Goal: Transaction & Acquisition: Download file/media

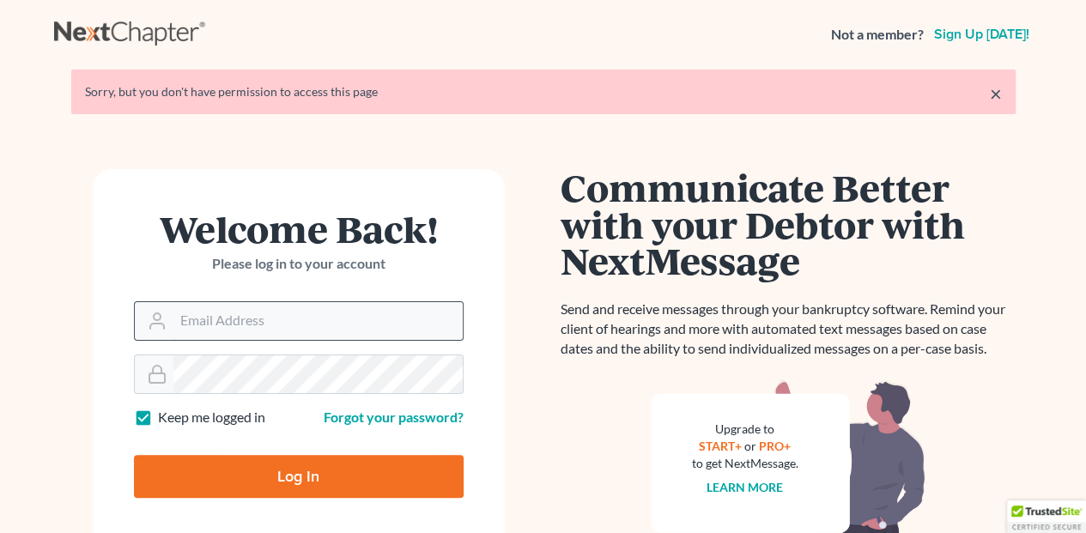
click at [203, 319] on input "Email Address" at bounding box center [317, 321] width 289 height 38
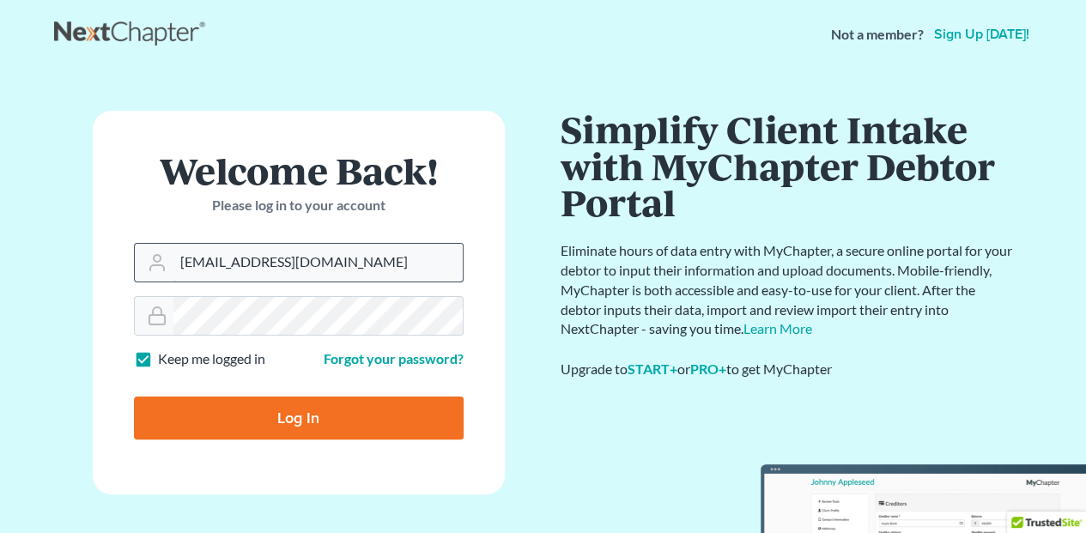
type input "[EMAIL_ADDRESS][DOMAIN_NAME]"
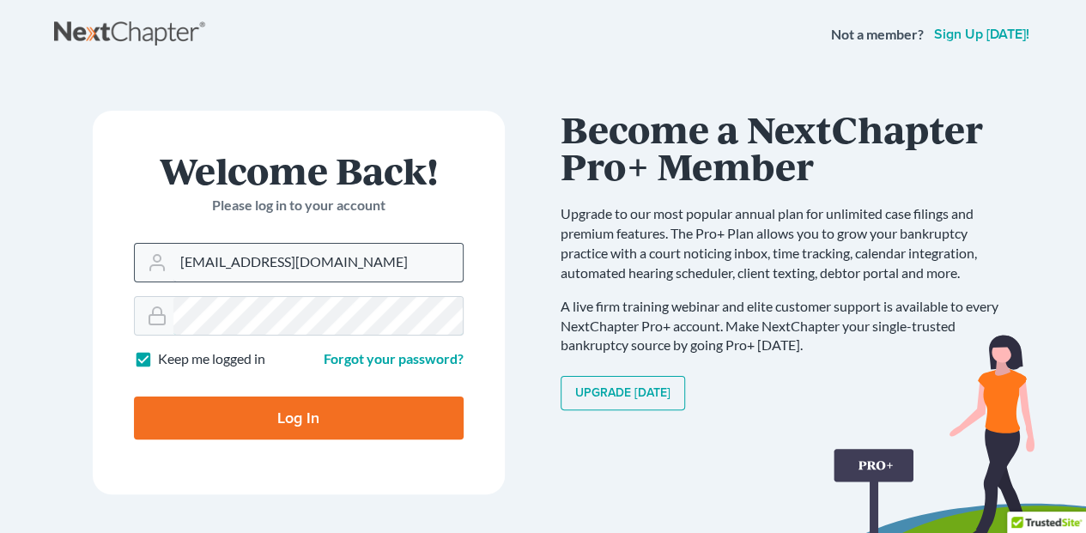
click at [134, 397] on input "Log In" at bounding box center [299, 418] width 330 height 43
type input "Thinking..."
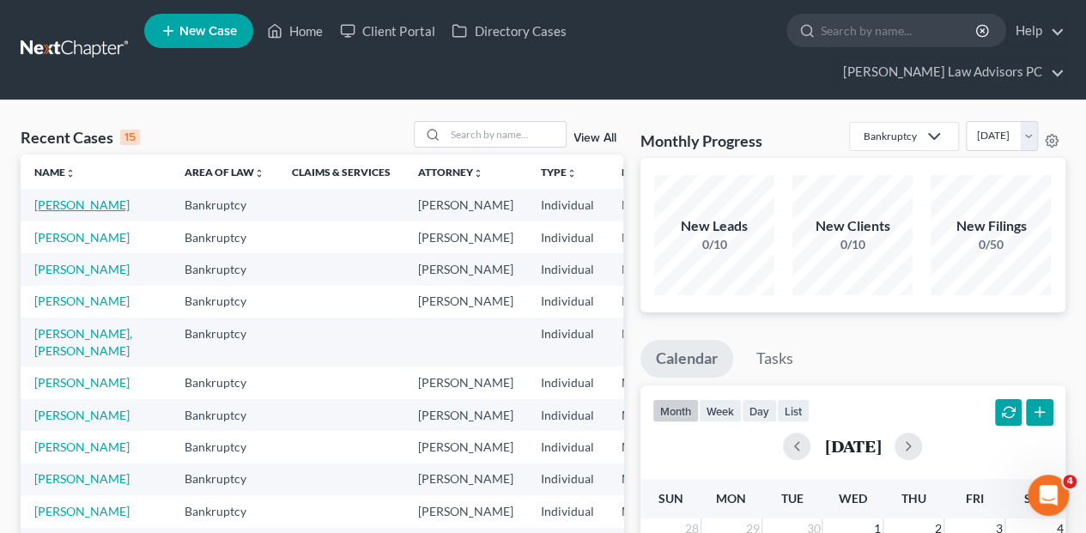
click at [53, 197] on link "[PERSON_NAME]" at bounding box center [81, 204] width 95 height 15
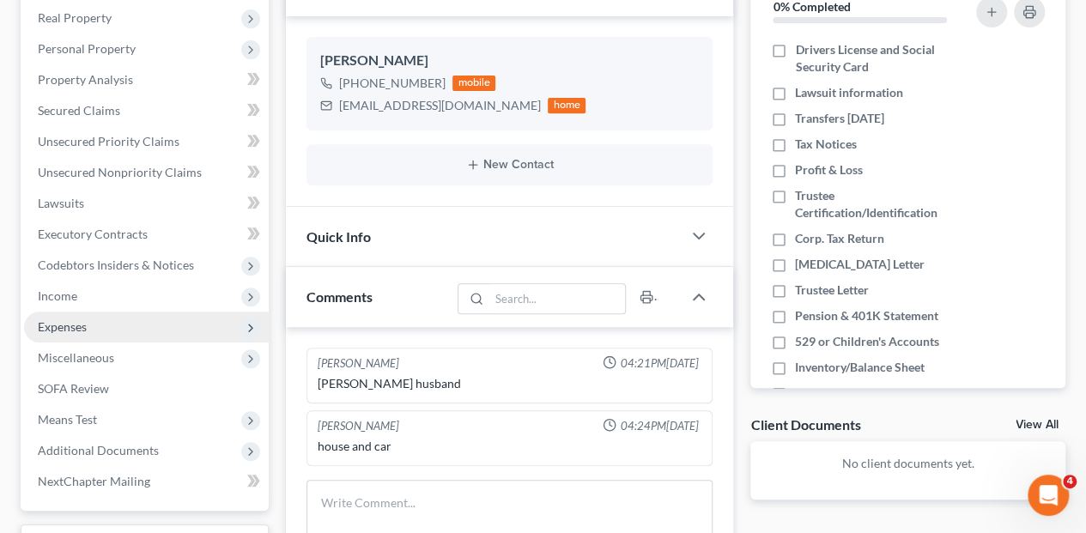
scroll to position [343, 0]
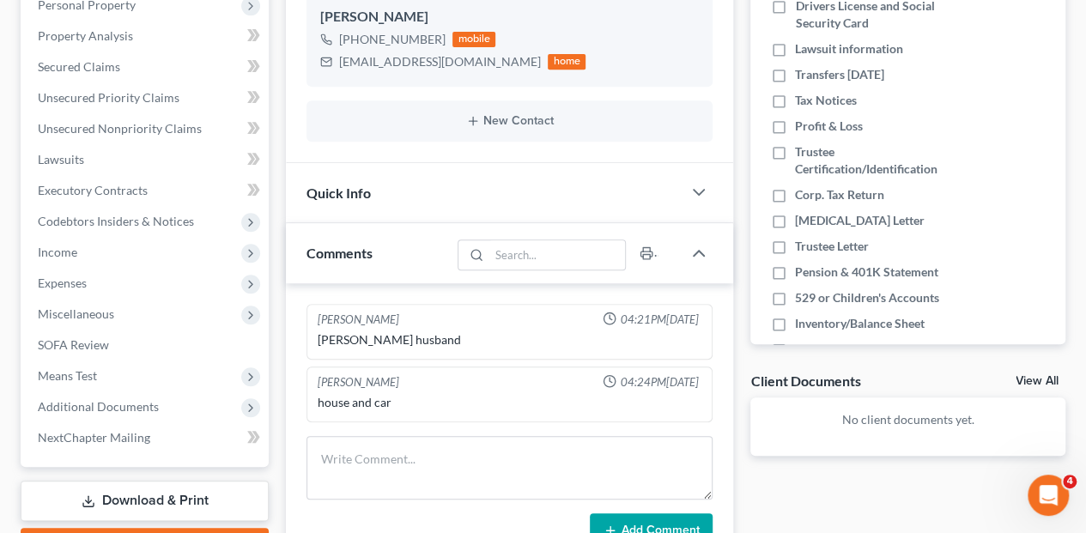
click at [163, 481] on link "Download & Print" at bounding box center [145, 501] width 248 height 40
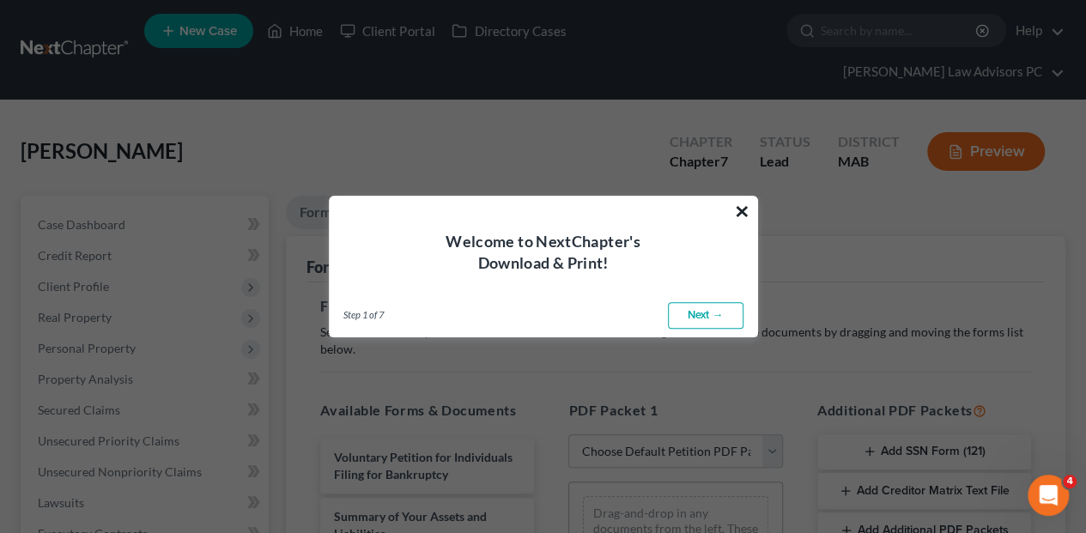
click at [738, 217] on button "×" at bounding box center [742, 210] width 16 height 27
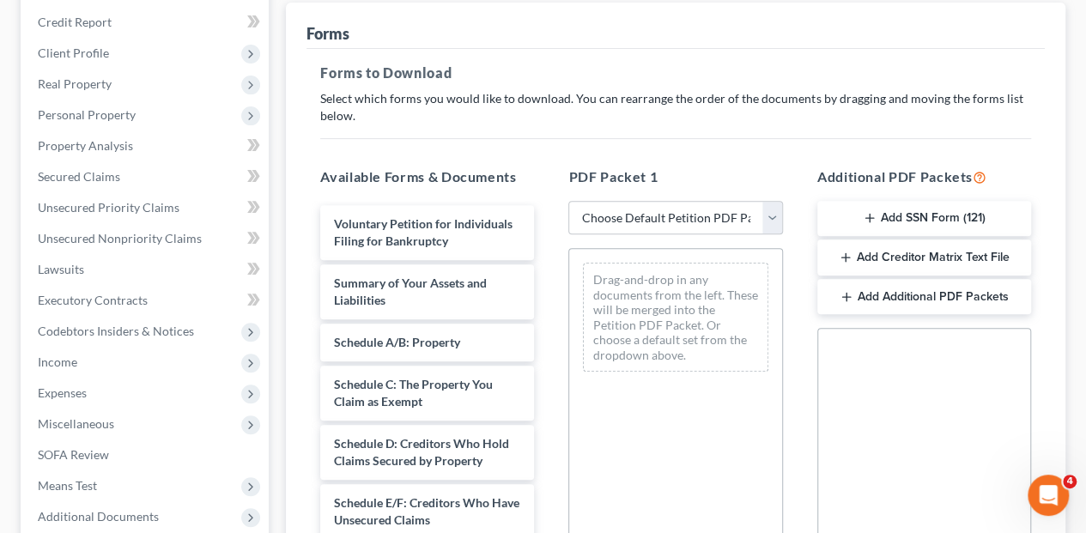
scroll to position [286, 0]
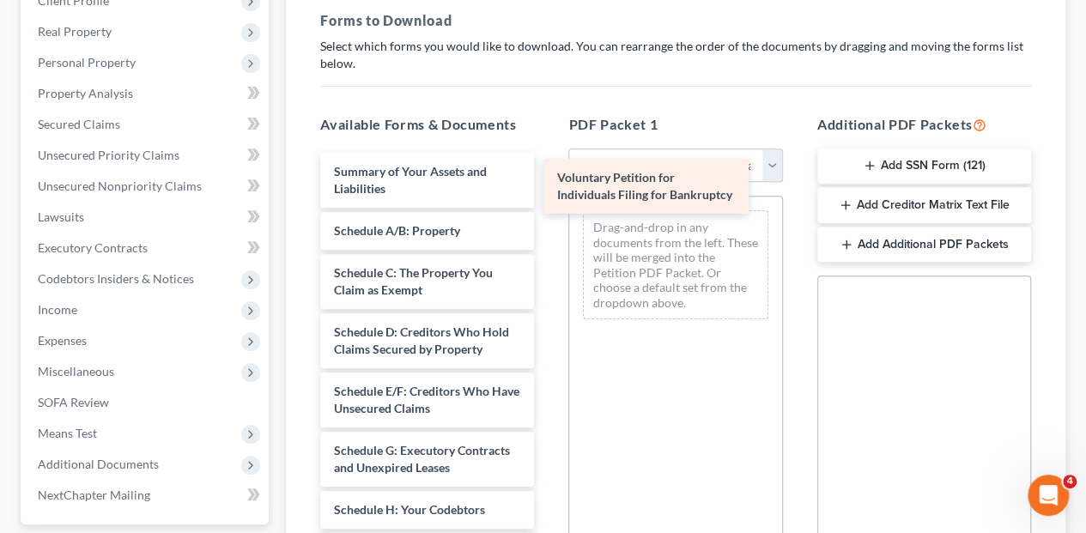
drag, startPoint x: 434, startPoint y: 137, endPoint x: 713, endPoint y: 161, distance: 280.0
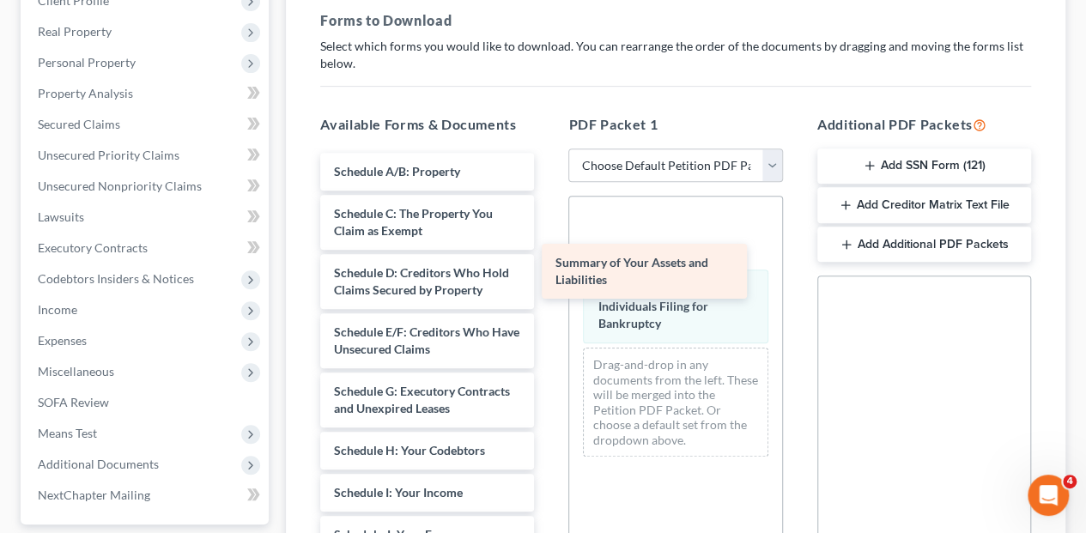
drag, startPoint x: 455, startPoint y: 149, endPoint x: 677, endPoint y: 274, distance: 254.1
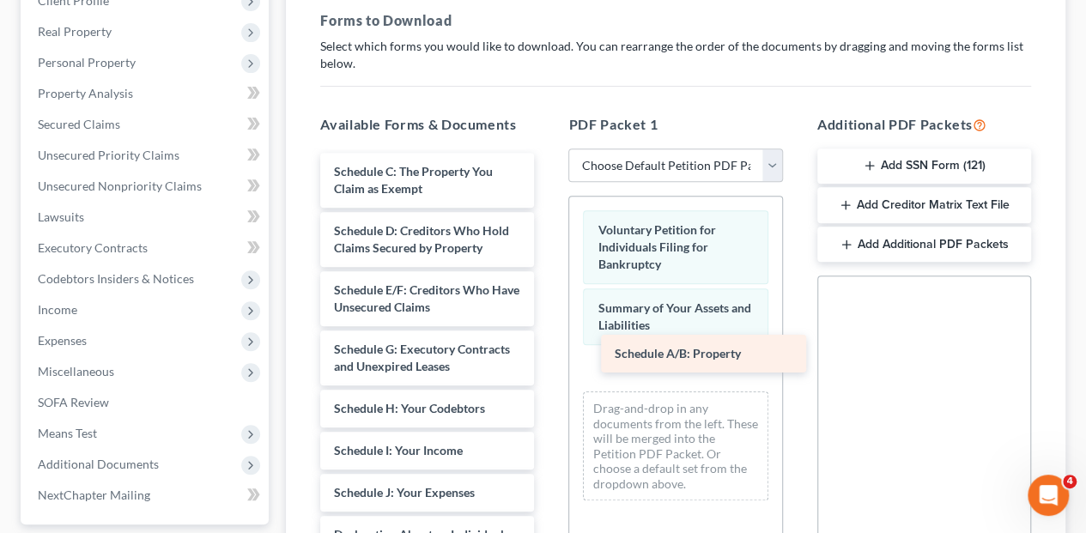
drag, startPoint x: 450, startPoint y: 146, endPoint x: 723, endPoint y: 349, distance: 340.0
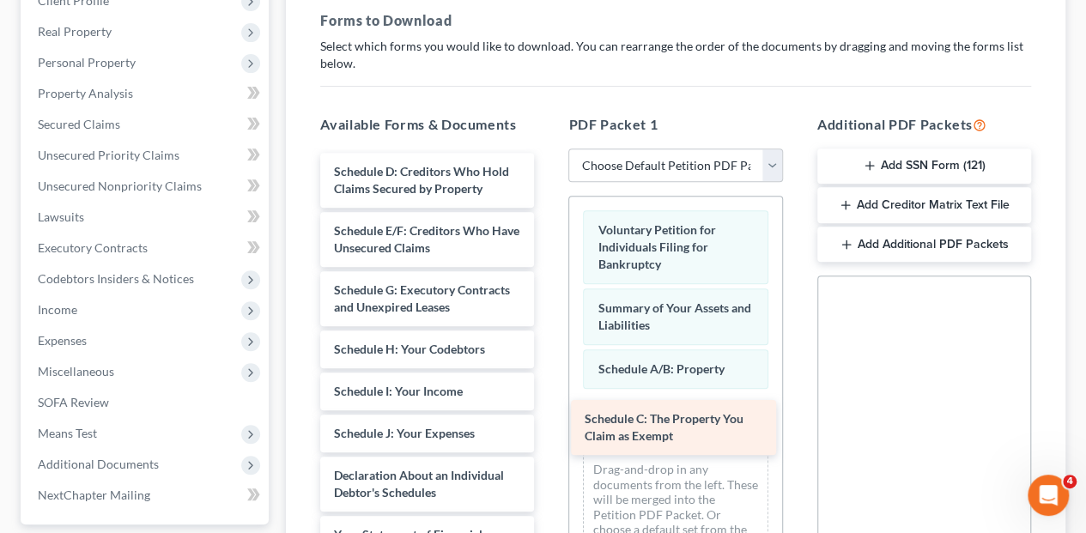
drag, startPoint x: 464, startPoint y: 138, endPoint x: 699, endPoint y: 382, distance: 338.2
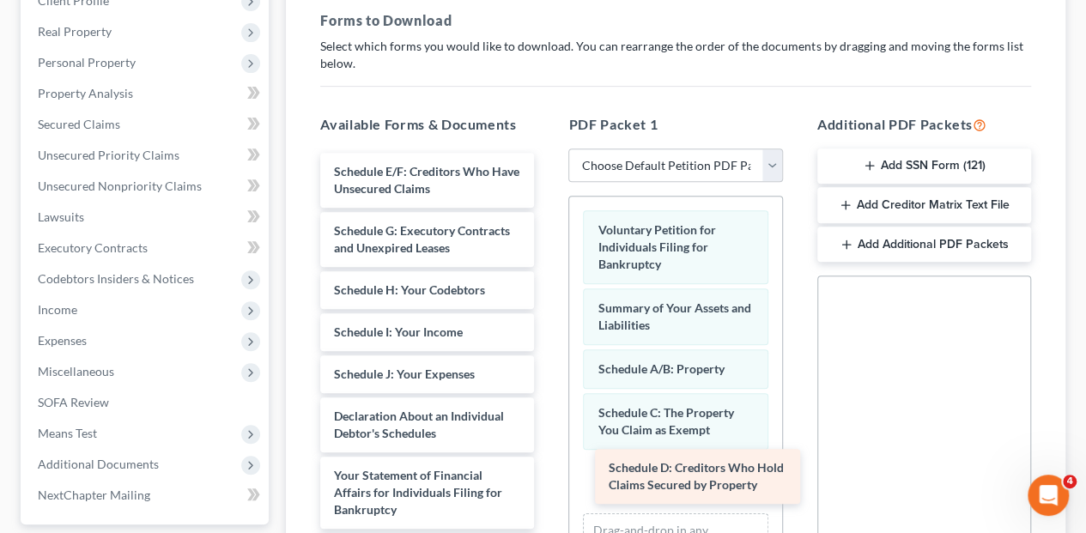
drag, startPoint x: 466, startPoint y: 151, endPoint x: 714, endPoint y: 472, distance: 405.8
click at [548, 474] on div "Schedule D: Creditors Who Hold Claims Secured by Property Schedule D: Creditors…" at bounding box center [427, 518] width 241 height 731
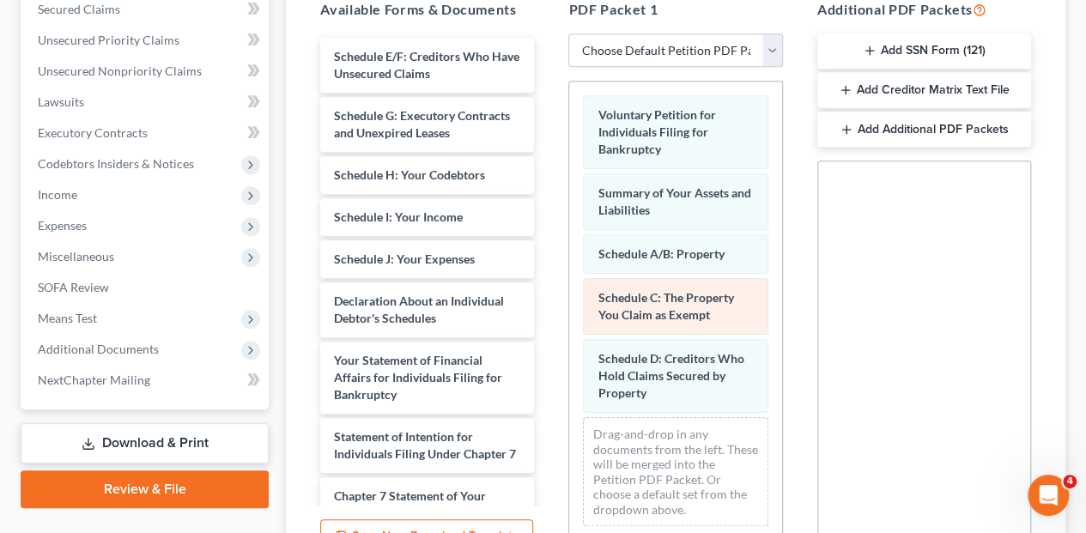
scroll to position [400, 0]
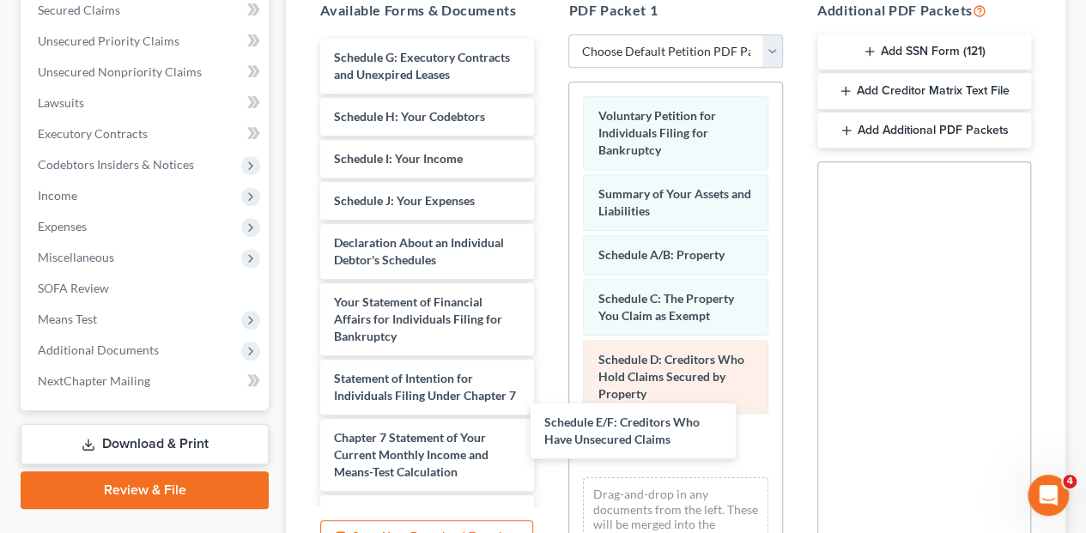
drag, startPoint x: 484, startPoint y: 26, endPoint x: 719, endPoint y: 354, distance: 403.1
click at [548, 366] on div "Schedule E/F: Creditors Who Have Unsecured Claims Schedule E/F: Creditors Who H…" at bounding box center [427, 375] width 241 height 672
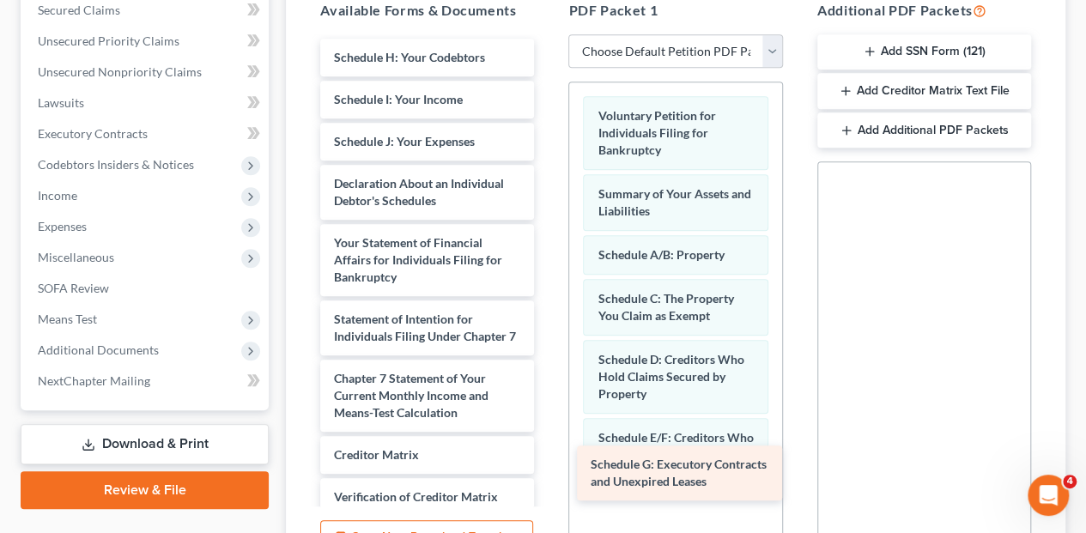
drag, startPoint x: 405, startPoint y: 35, endPoint x: 658, endPoint y: 467, distance: 500.2
click at [548, 470] on div "Schedule G: Executory Contracts and Unexpired Leases Schedule G: Executory Cont…" at bounding box center [427, 345] width 241 height 613
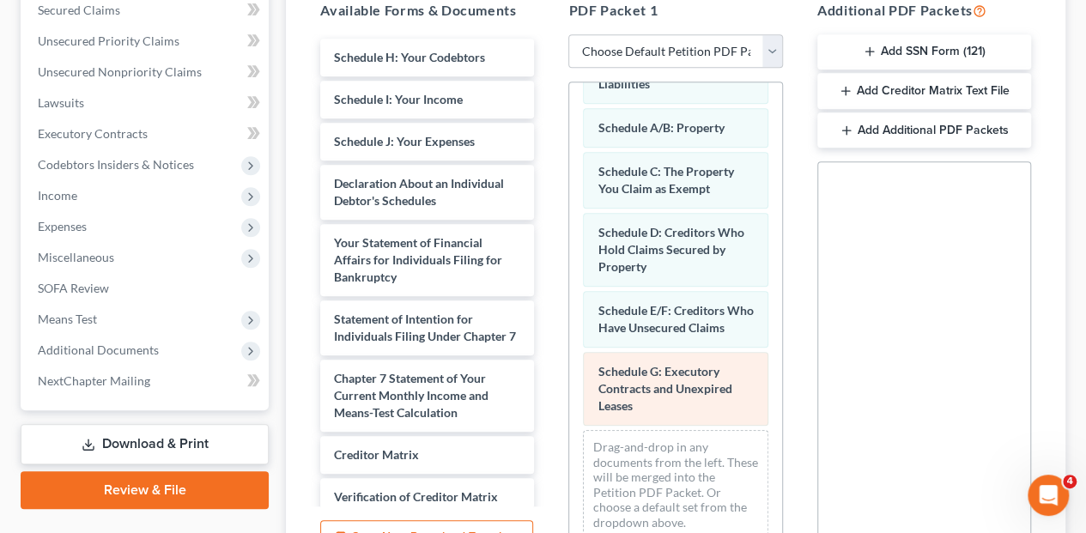
scroll to position [139, 0]
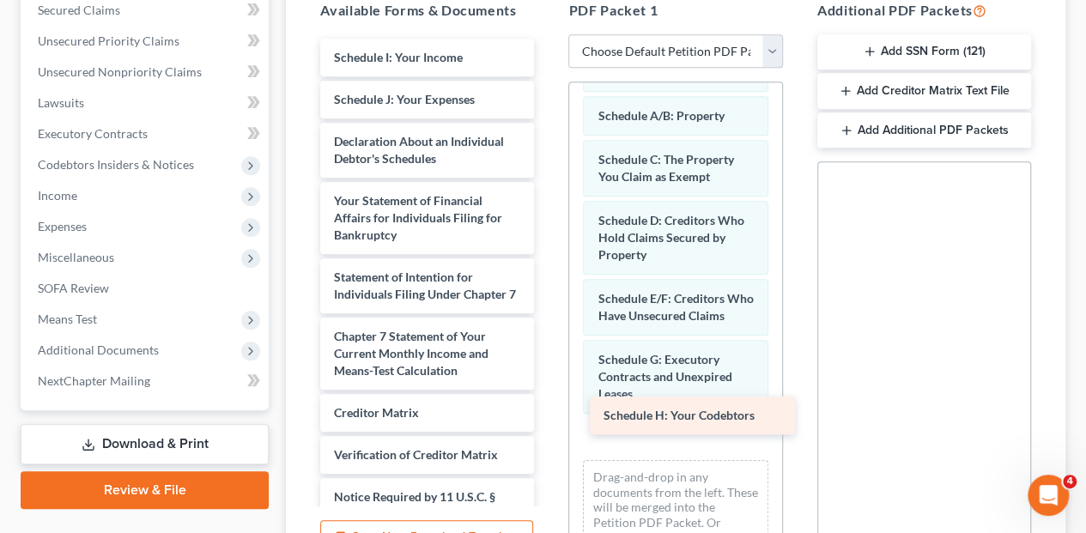
drag, startPoint x: 458, startPoint y: 24, endPoint x: 723, endPoint y: 421, distance: 476.7
click at [548, 423] on div "Schedule H: Your Codebtors Schedule H: Your Codebtors Schedule I: Your Income S…" at bounding box center [427, 324] width 241 height 571
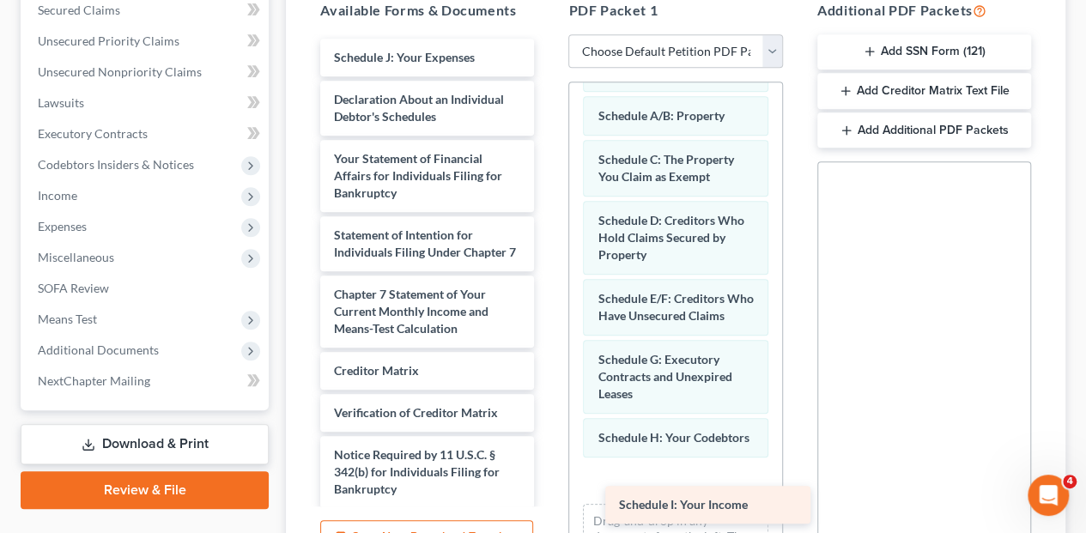
drag, startPoint x: 484, startPoint y: 25, endPoint x: 744, endPoint y: 479, distance: 523.0
click at [548, 486] on div "Schedule I: Your Income Schedule I: Your Income Schedule J: Your Expenses Decla…" at bounding box center [427, 303] width 241 height 529
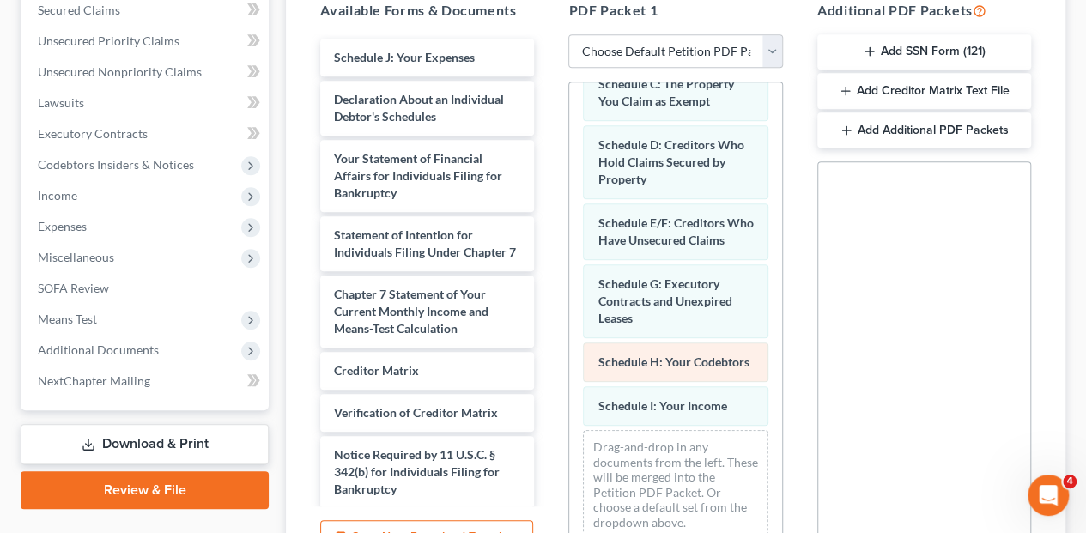
scroll to position [242, 0]
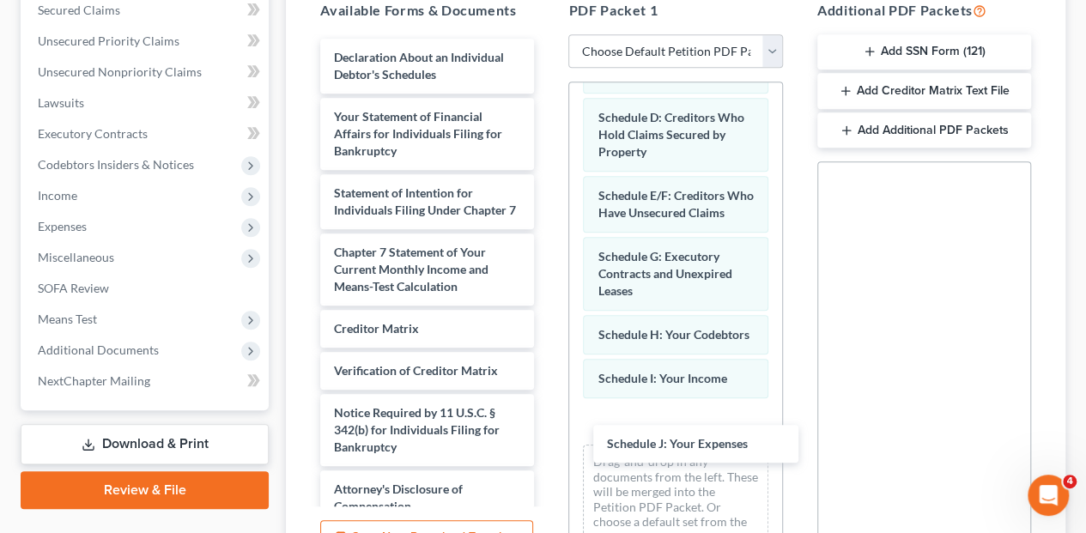
drag, startPoint x: 477, startPoint y: 27, endPoint x: 740, endPoint y: 437, distance: 486.6
click at [548, 447] on div "Schedule J: Your Expenses Schedule J: Your Expenses Declaration About an Indivi…" at bounding box center [427, 282] width 241 height 487
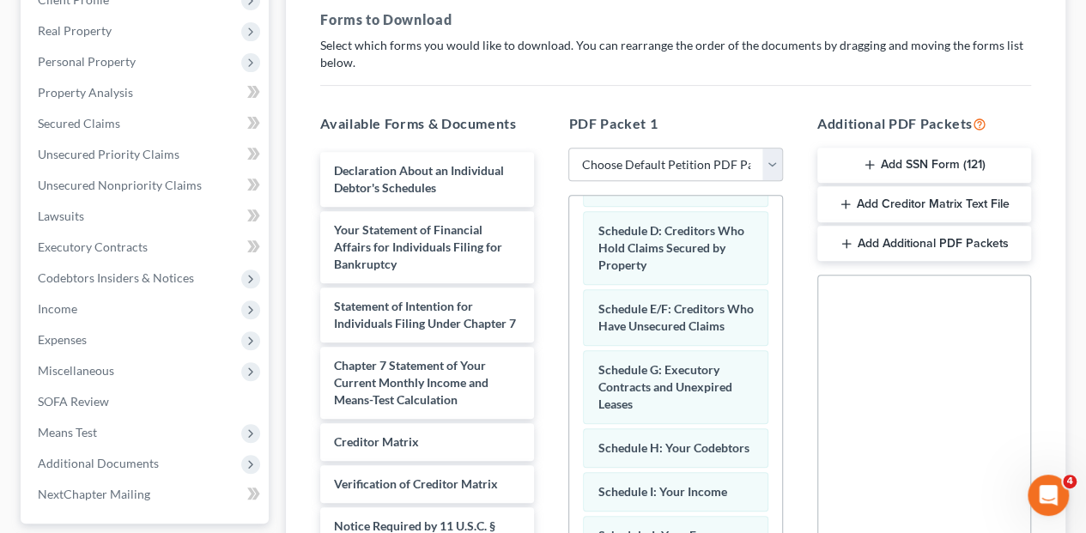
scroll to position [286, 0]
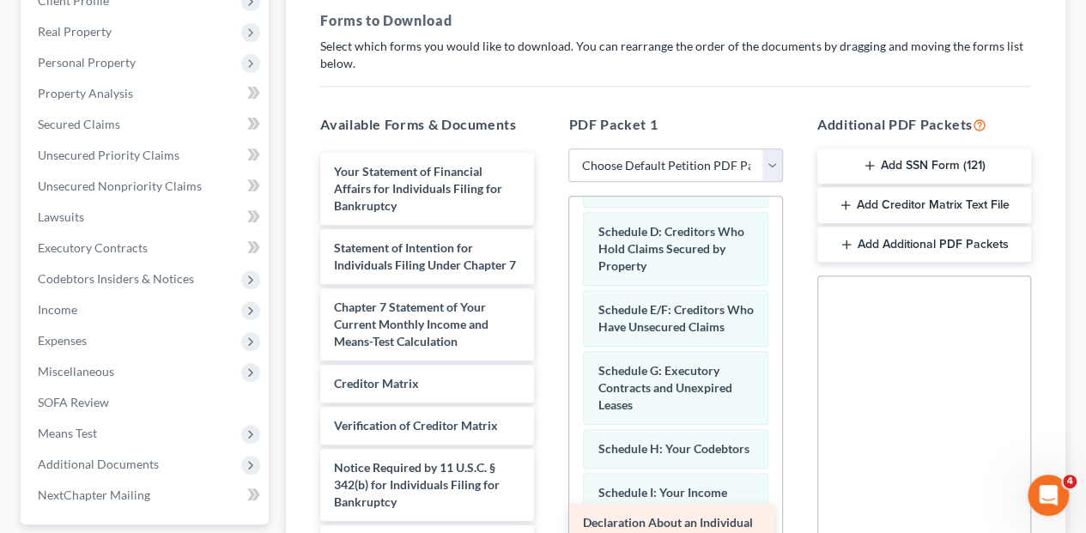
drag, startPoint x: 470, startPoint y: 145, endPoint x: 719, endPoint y: 529, distance: 457.5
click at [548, 529] on div "Declaration About an Individual Debtor's Schedules Declaration About an Individ…" at bounding box center [427, 367] width 241 height 428
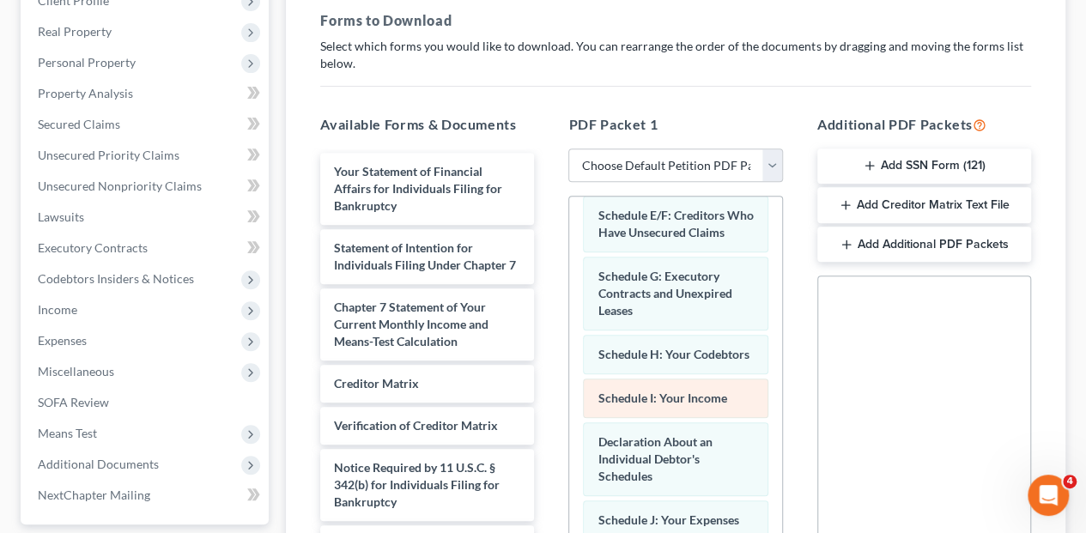
scroll to position [363, 0]
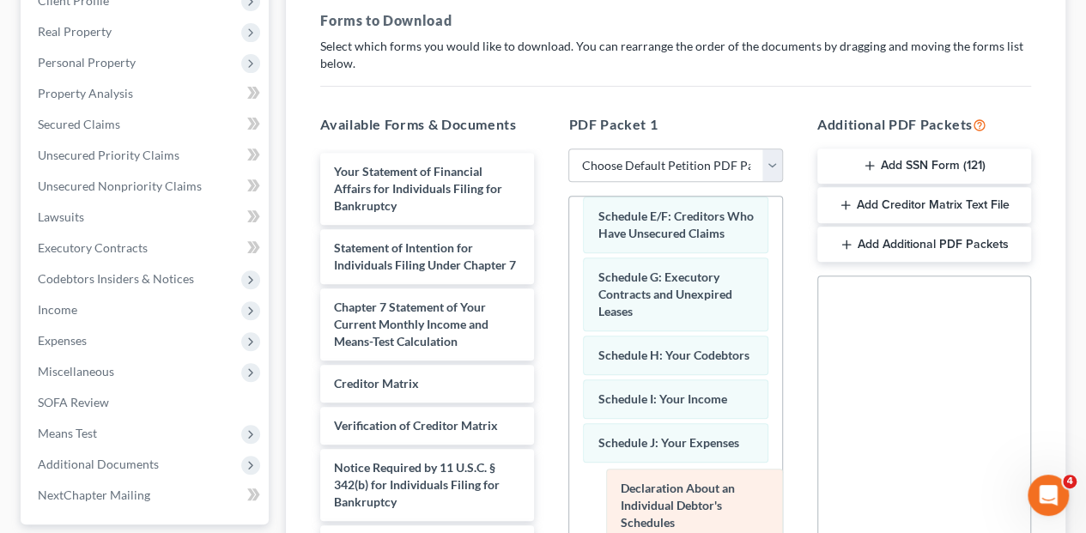
drag, startPoint x: 651, startPoint y: 422, endPoint x: 671, endPoint y: 510, distance: 90.0
click at [682, 517] on div "Declaration About an Individual Debtor's Schedules Voluntary Petition for Indiv…" at bounding box center [675, 264] width 212 height 806
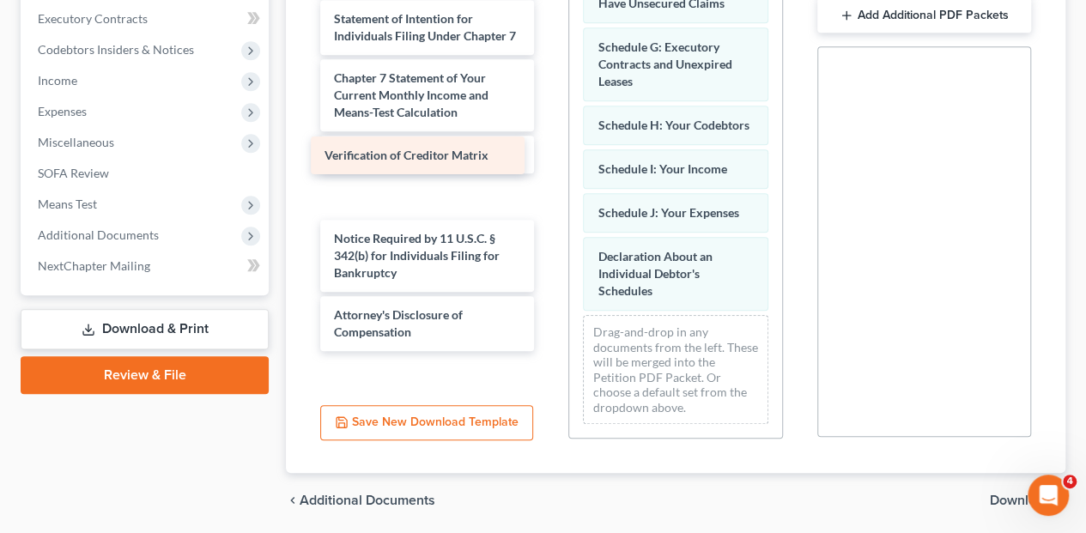
drag, startPoint x: 505, startPoint y: 183, endPoint x: 496, endPoint y: 173, distance: 12.8
click at [496, 173] on div "Verification of Creditor Matrix Your Statement of Financial Affairs for Individ…" at bounding box center [427, 138] width 241 height 428
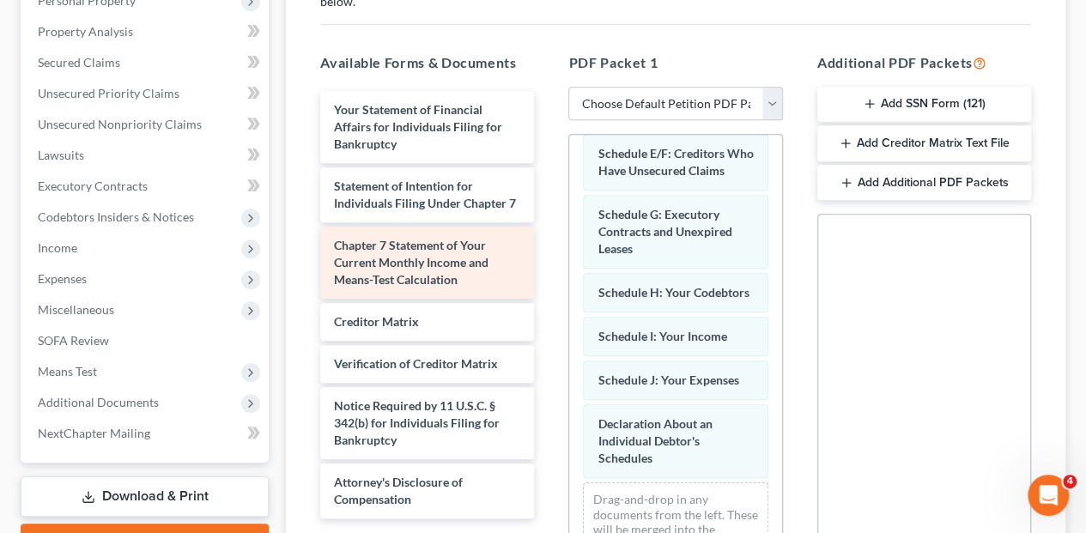
scroll to position [343, 0]
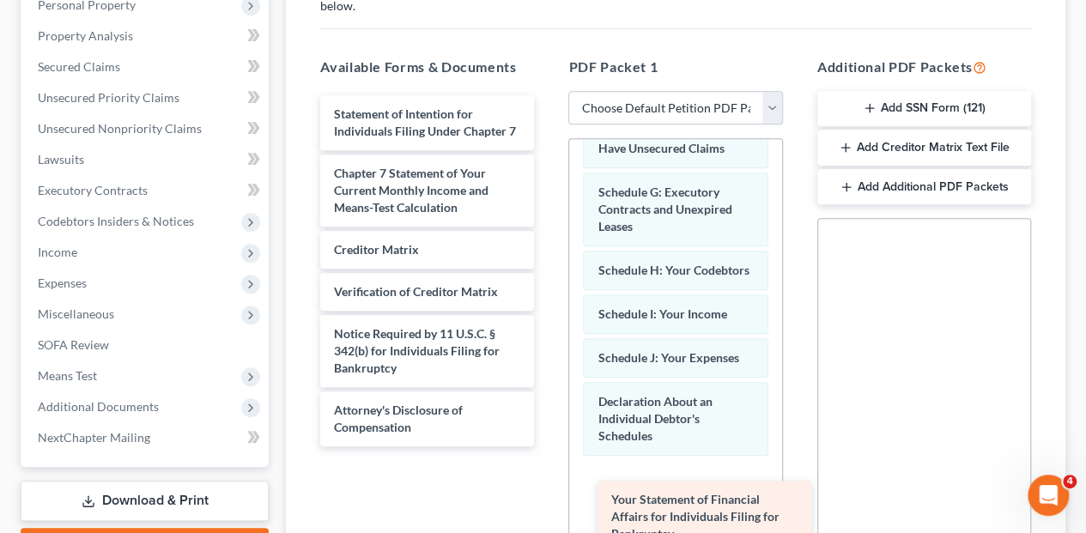
drag, startPoint x: 499, startPoint y: 106, endPoint x: 752, endPoint y: 470, distance: 444.2
click at [548, 446] on div "Your Statement of Financial Affairs for Individuals Filing for Bankruptcy Your …" at bounding box center [427, 270] width 241 height 351
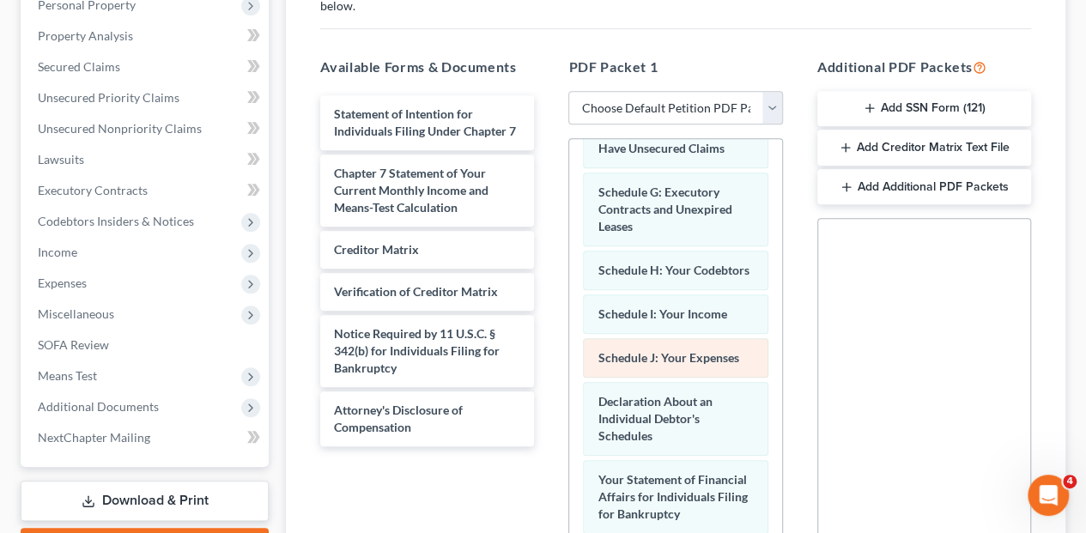
scroll to position [458, 0]
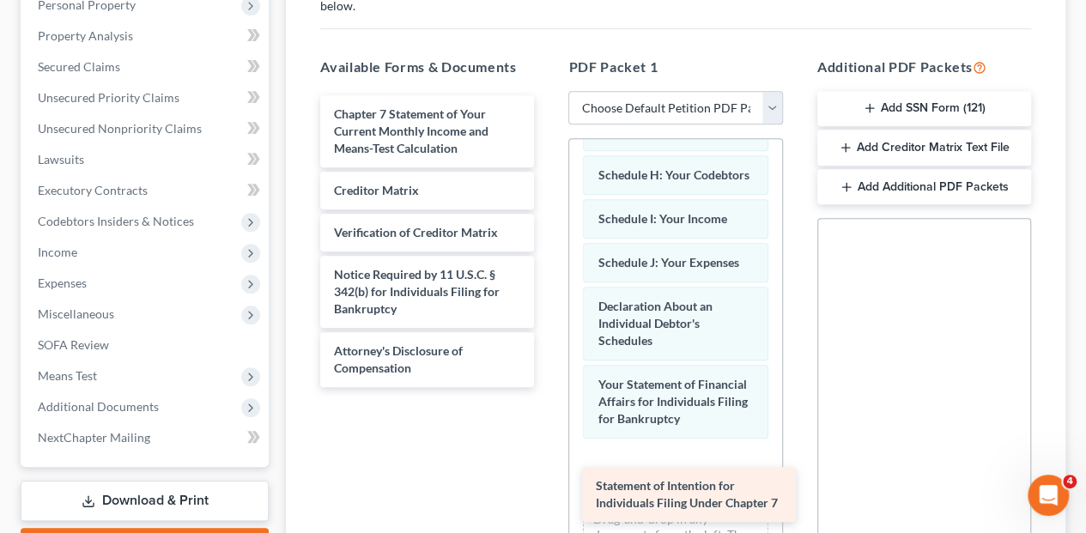
drag, startPoint x: 482, startPoint y: 100, endPoint x: 732, endPoint y: 495, distance: 467.1
click at [548, 387] on div "Statement of Intention for Individuals Filing Under Chapter 7 Statement of Inte…" at bounding box center [427, 241] width 241 height 292
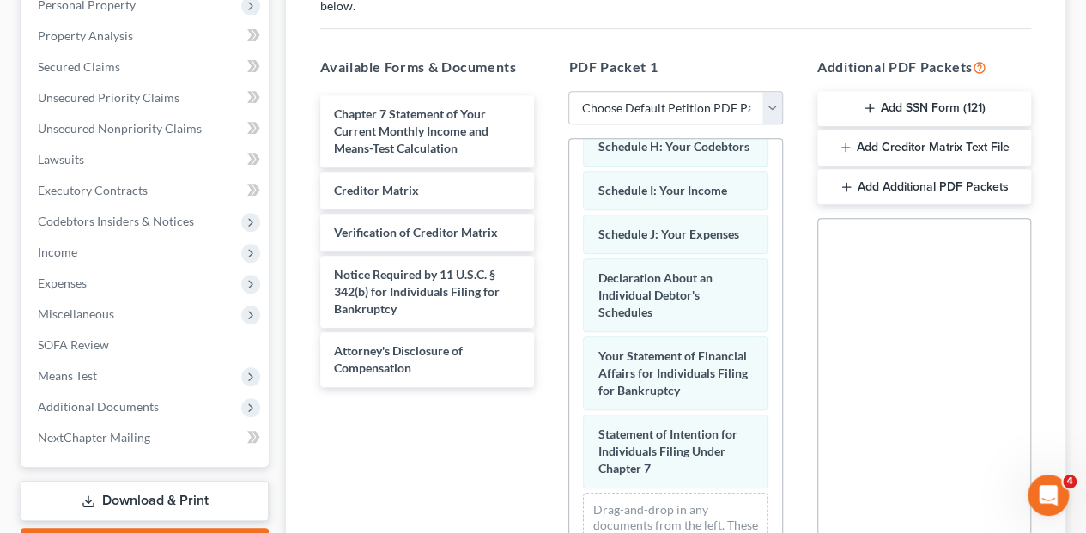
scroll to position [536, 0]
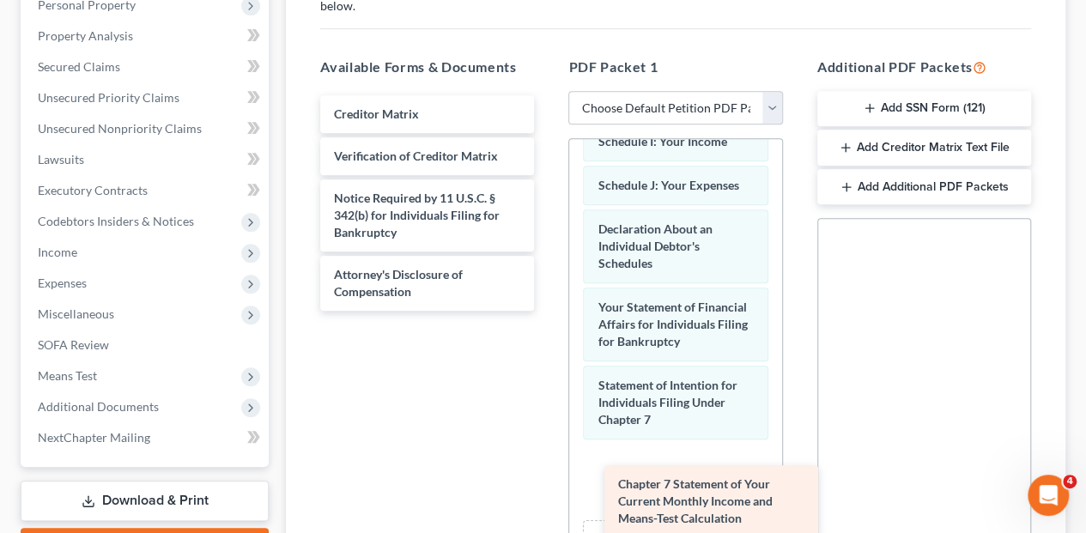
drag, startPoint x: 475, startPoint y: 107, endPoint x: 752, endPoint y: 498, distance: 479.1
click at [548, 311] on div "Chapter 7 Statement of Your Current Monthly Income and Means-Test Calculation C…" at bounding box center [427, 202] width 241 height 215
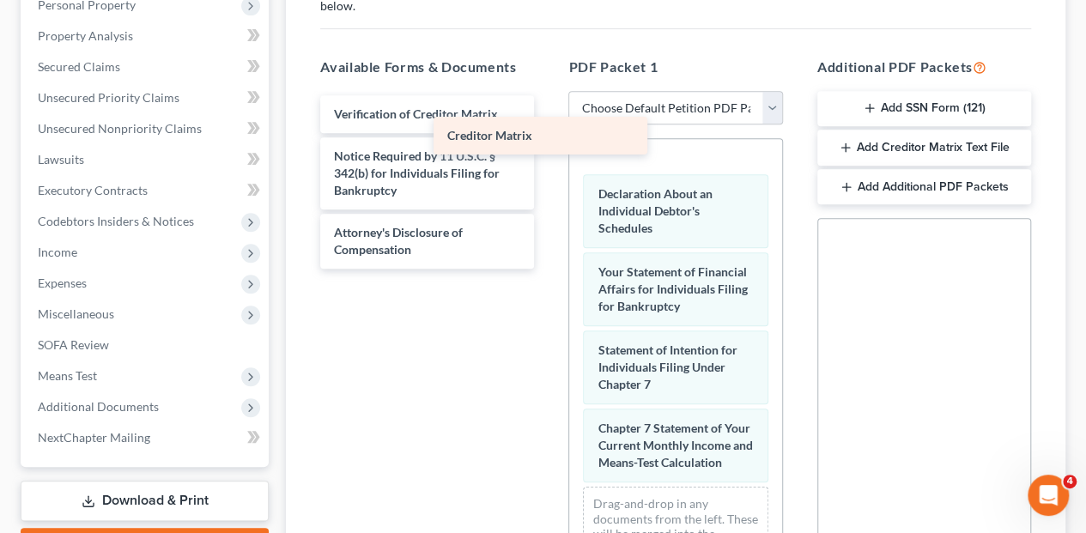
scroll to position [630, 0]
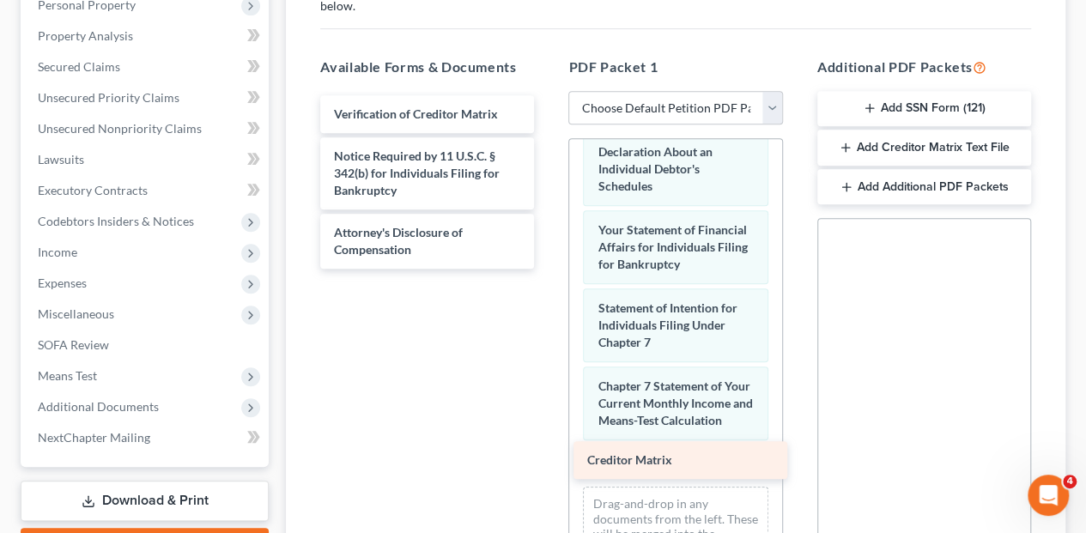
drag, startPoint x: 455, startPoint y: 82, endPoint x: 699, endPoint y: 462, distance: 451.8
click at [548, 269] on div "Creditor Matrix Creditor Matrix Verification of Creditor Matrix Notice Required…" at bounding box center [427, 181] width 241 height 173
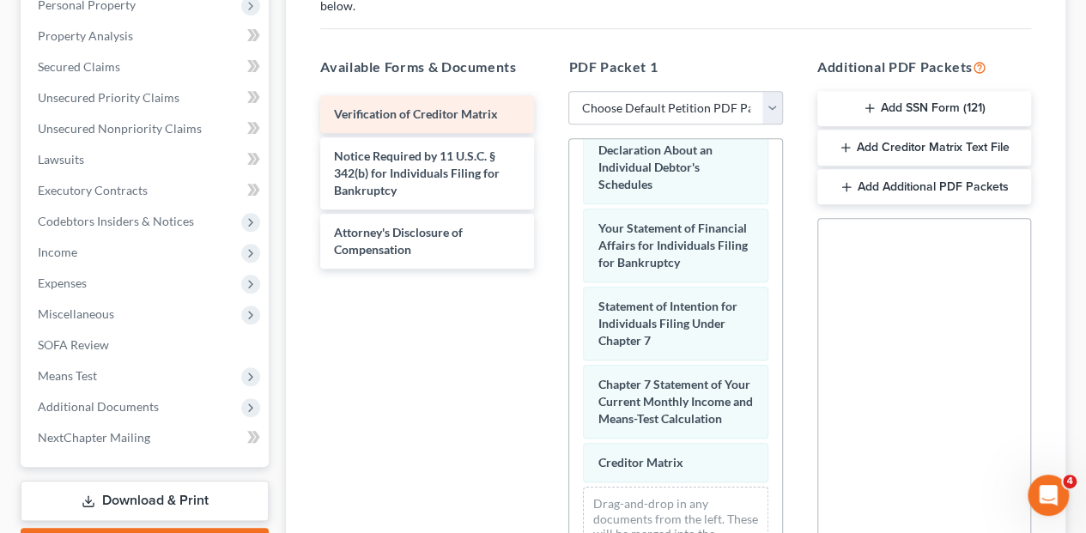
scroll to position [673, 0]
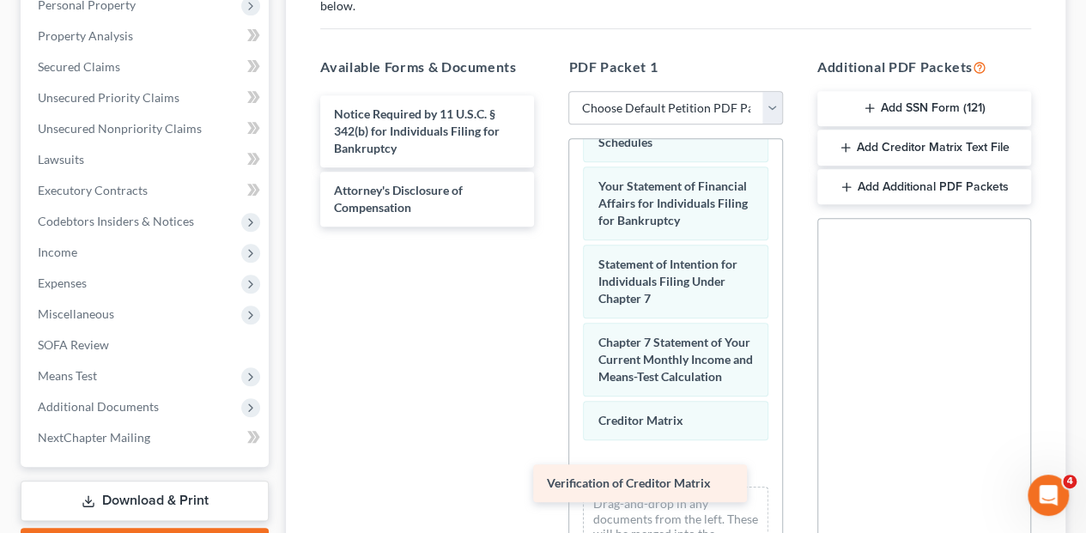
drag, startPoint x: 511, startPoint y: 76, endPoint x: 738, endPoint y: 477, distance: 461.8
click at [548, 227] on div "Verification of Creditor Matrix Verification of Creditor Matrix Notice Required…" at bounding box center [427, 160] width 241 height 131
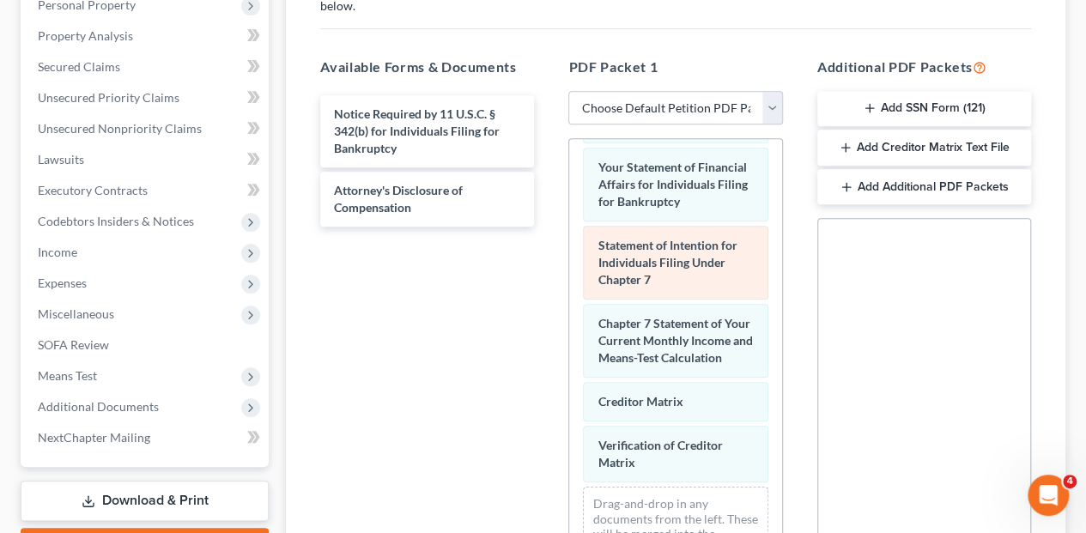
scroll to position [734, 0]
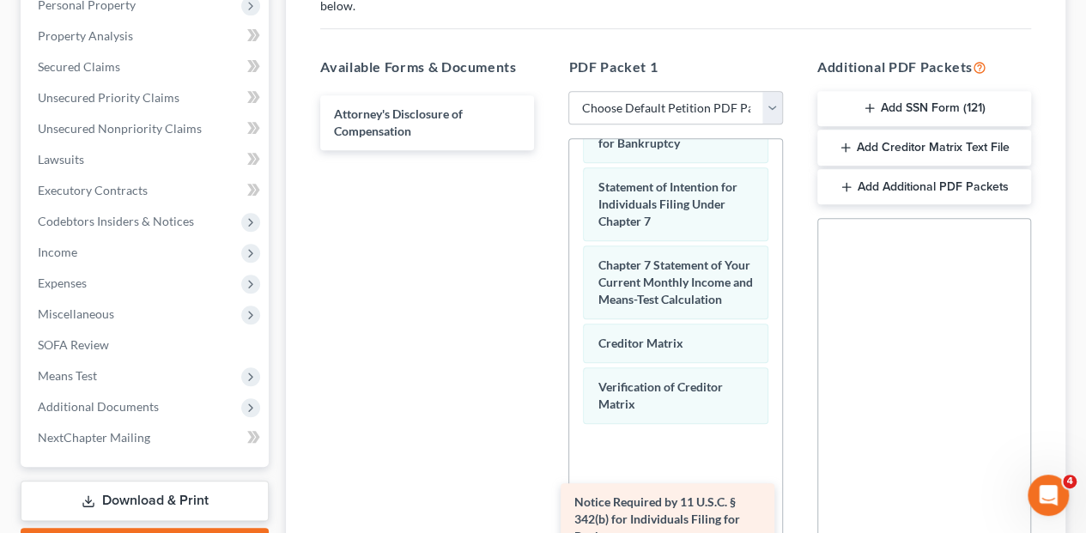
drag, startPoint x: 501, startPoint y: 115, endPoint x: 745, endPoint y: 517, distance: 470.4
click at [548, 150] on div "Notice Required by 11 U.S.C. § 342(b) for Individuals Filing for Bankruptcy Not…" at bounding box center [427, 122] width 241 height 55
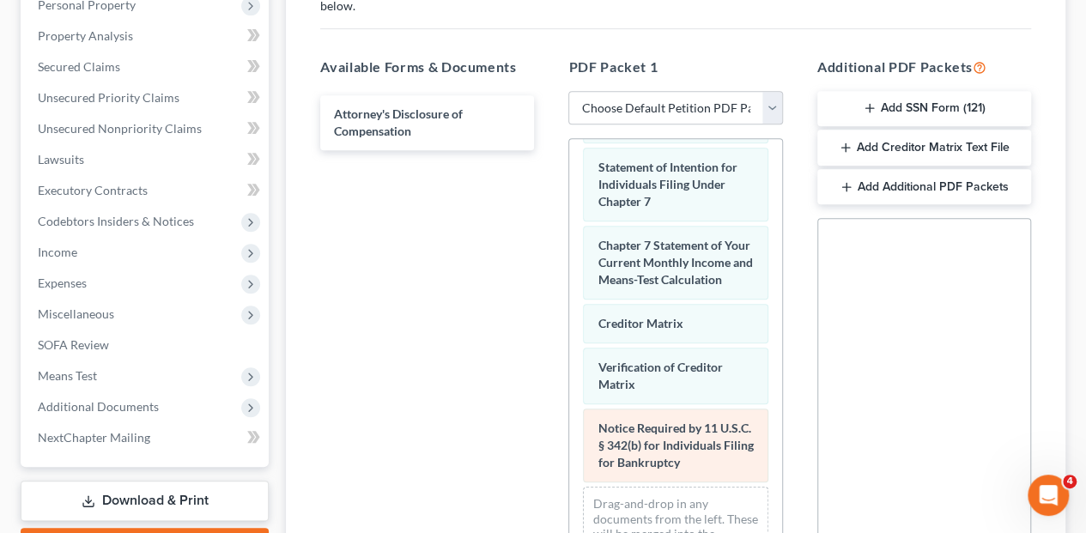
scroll to position [829, 0]
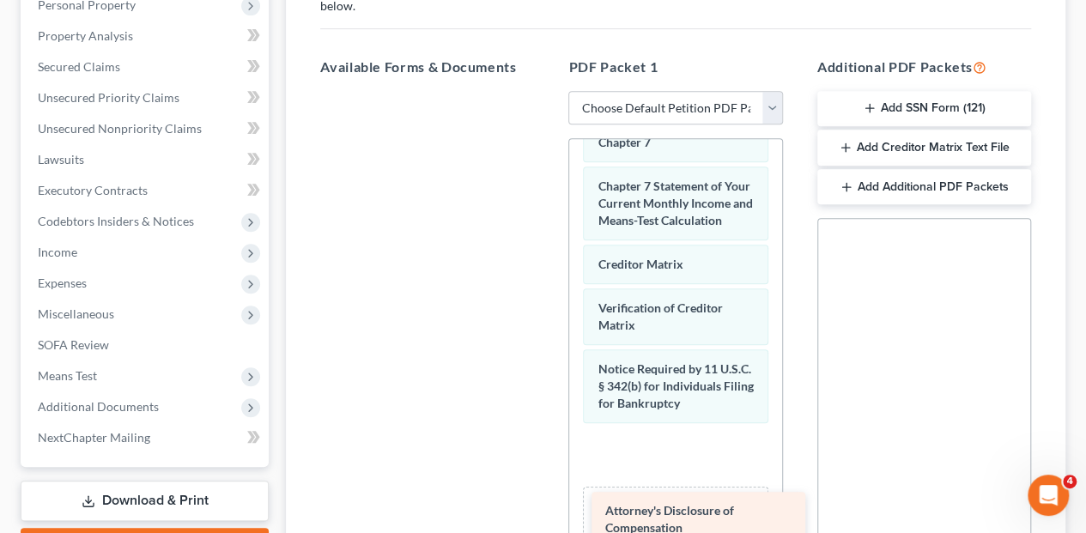
drag, startPoint x: 508, startPoint y: 92, endPoint x: 762, endPoint y: 503, distance: 483.4
click at [548, 91] on div "Attorney's Disclosure of Compensation Attorney's Disclosure of Compensation" at bounding box center [427, 91] width 241 height 0
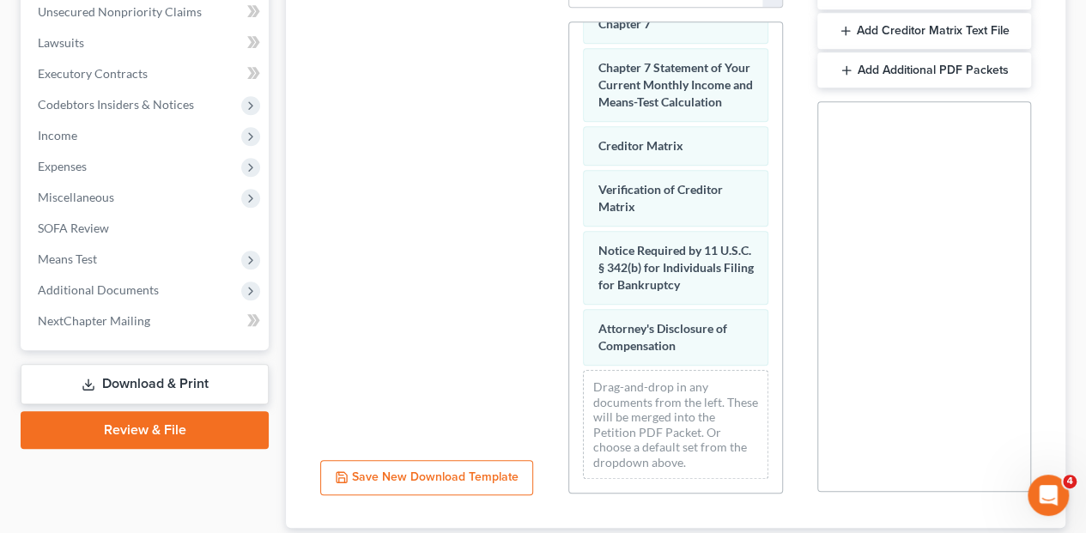
scroll to position [543, 0]
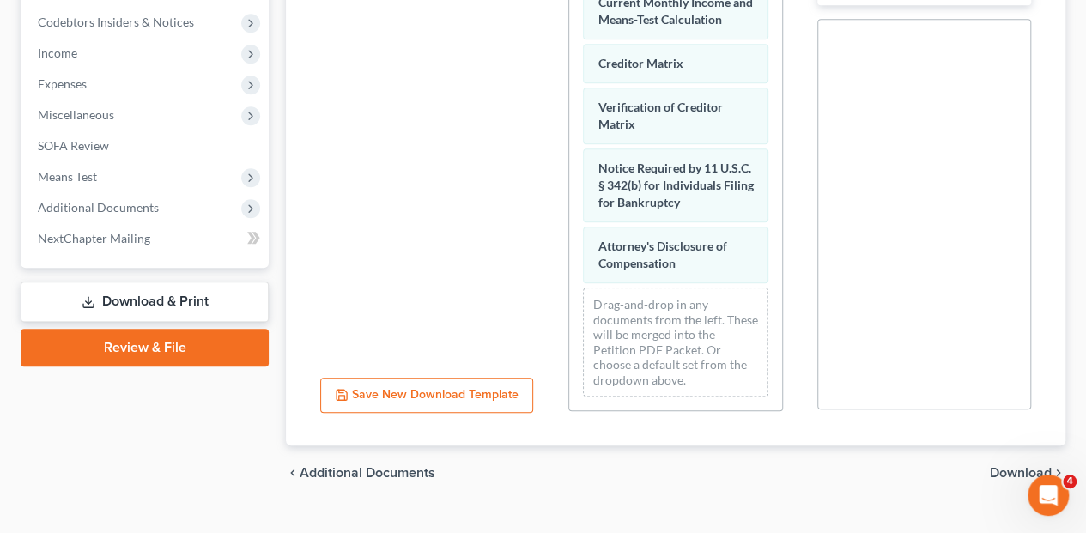
click at [1010, 466] on span "Download" at bounding box center [1021, 473] width 62 height 14
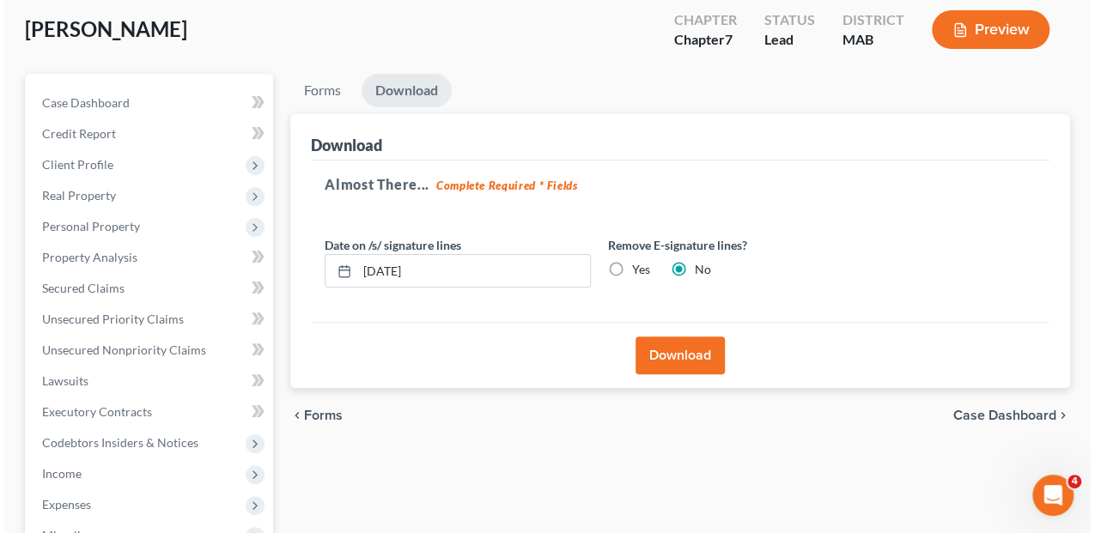
scroll to position [122, 0]
click at [674, 337] on button "Download" at bounding box center [675, 356] width 89 height 38
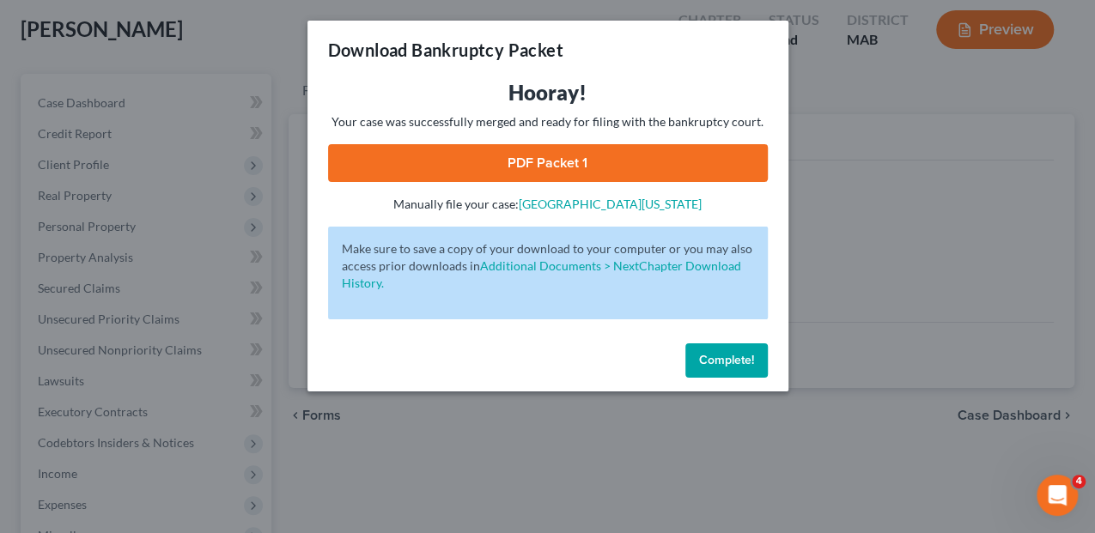
click at [595, 152] on link "PDF Packet 1" at bounding box center [548, 163] width 440 height 38
